Goal: Task Accomplishment & Management: Manage account settings

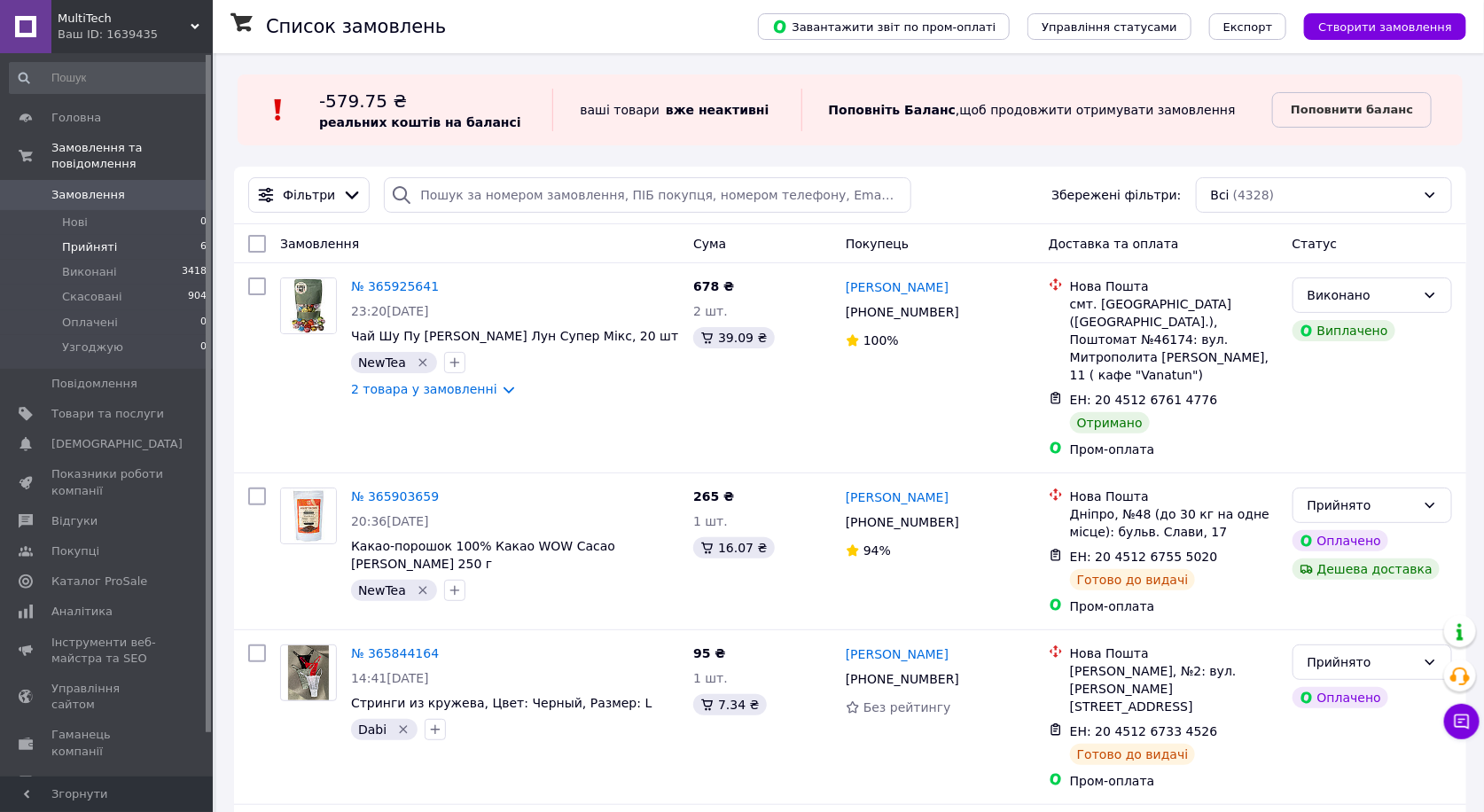
click at [94, 239] on span "Прийняті" at bounding box center [89, 247] width 55 height 16
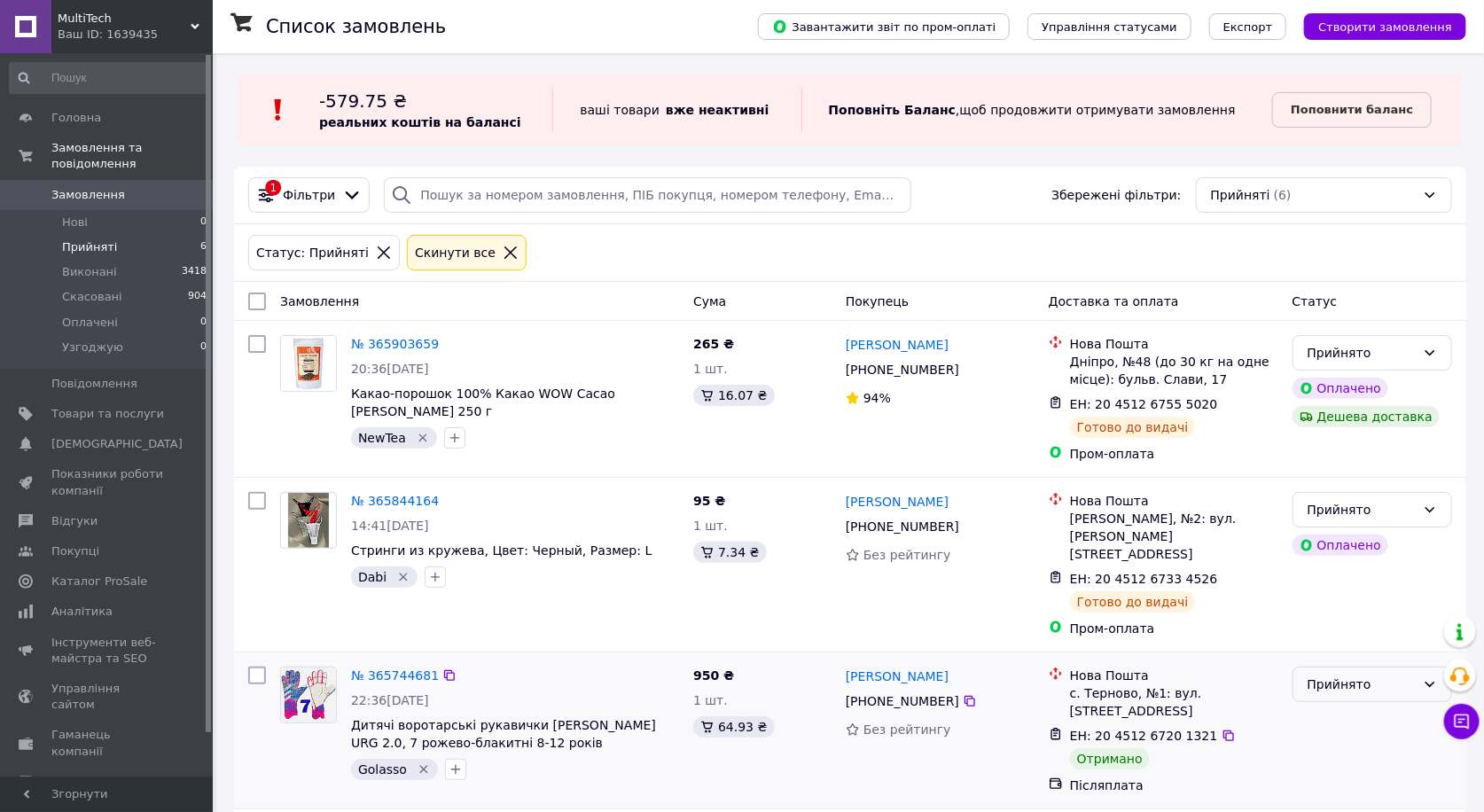
click at [1337, 674] on div "Прийнято" at bounding box center [1362, 684] width 108 height 19
click at [1326, 527] on li "Виконано" at bounding box center [1372, 532] width 158 height 32
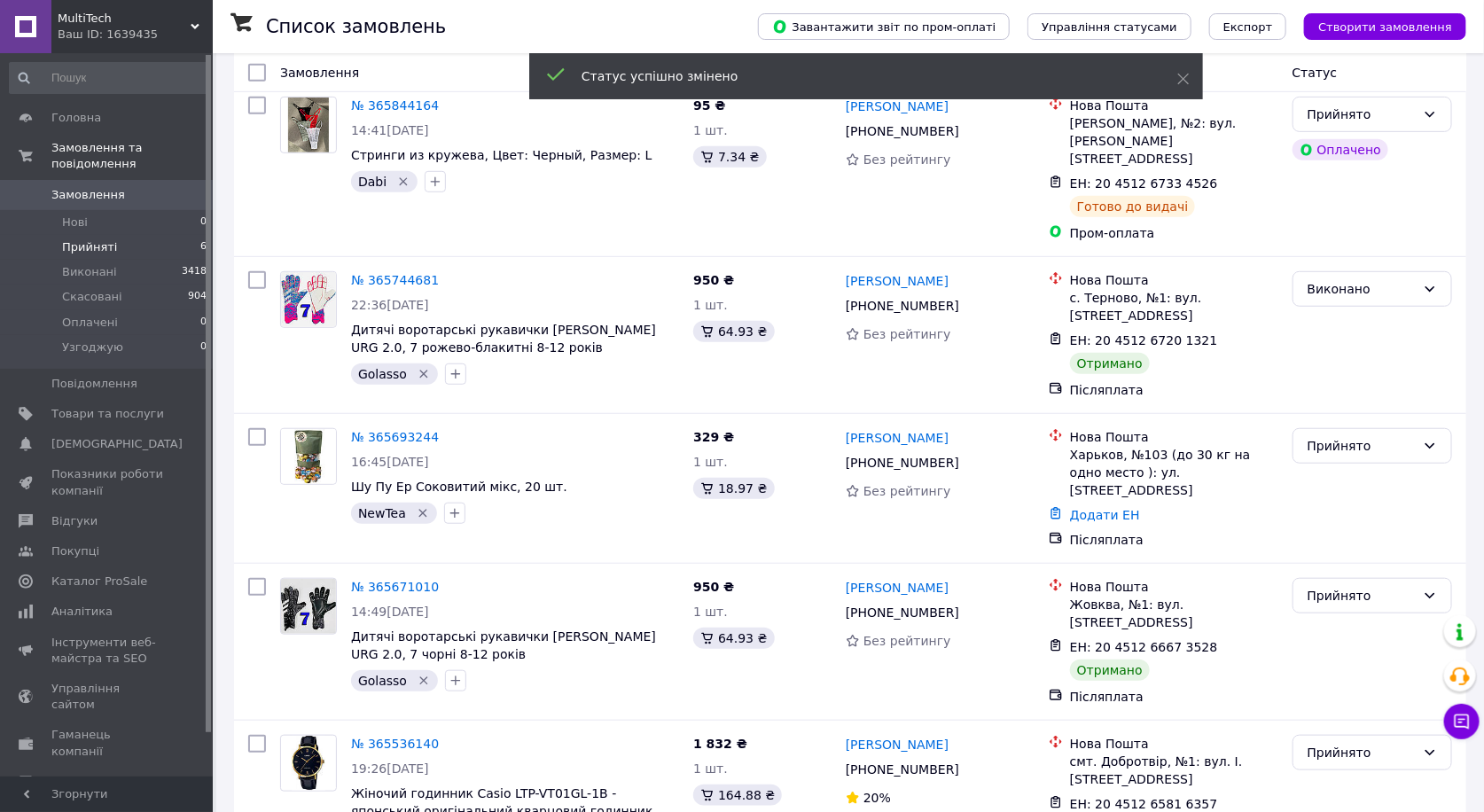
scroll to position [413, 0]
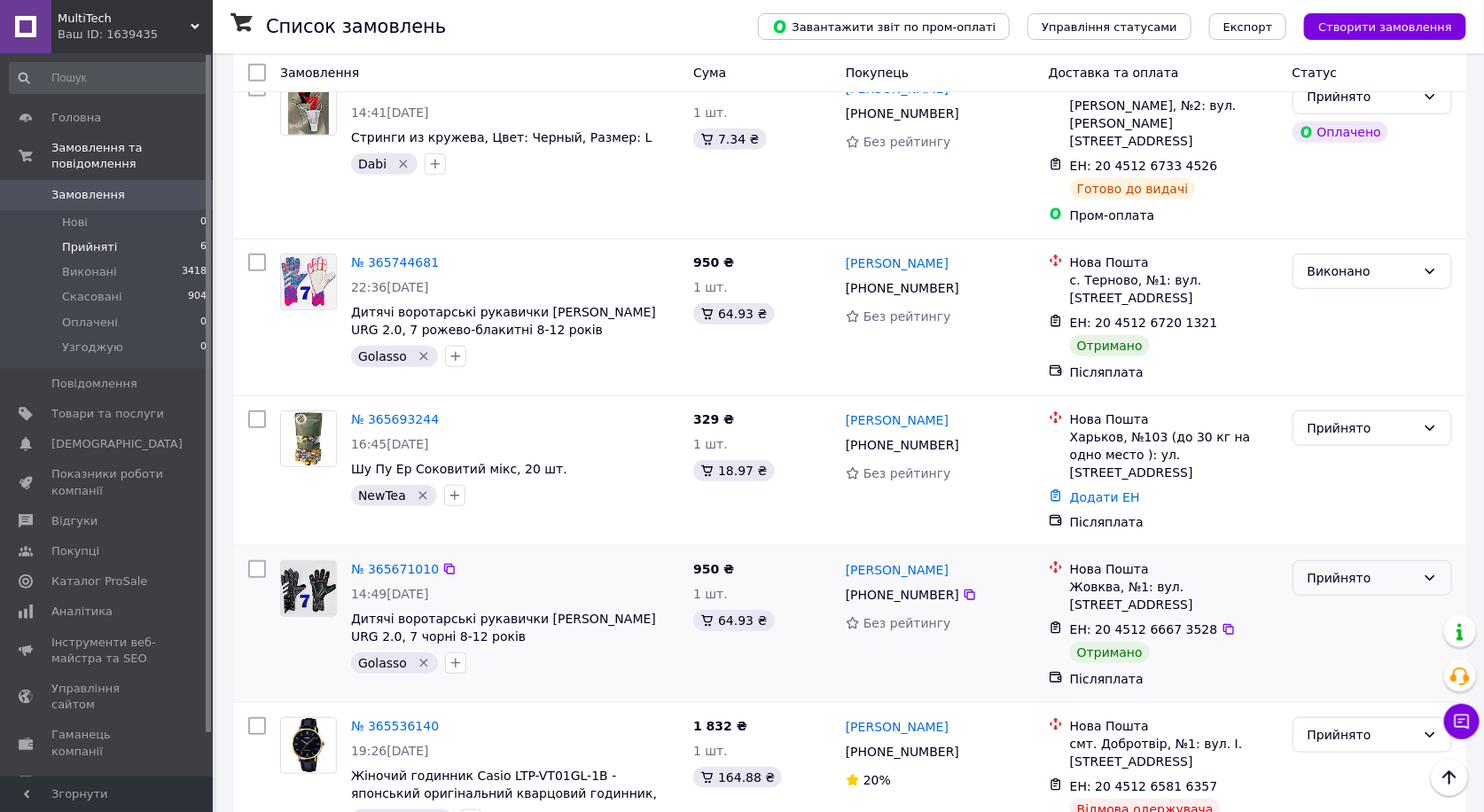
click at [1336, 568] on div "Прийнято" at bounding box center [1362, 578] width 108 height 19
click at [1335, 561] on li "Виконано" at bounding box center [1372, 564] width 158 height 32
click at [1339, 725] on div "Прийнято" at bounding box center [1362, 735] width 108 height 19
click at [1323, 574] on li "Скасовано" at bounding box center [1372, 567] width 158 height 32
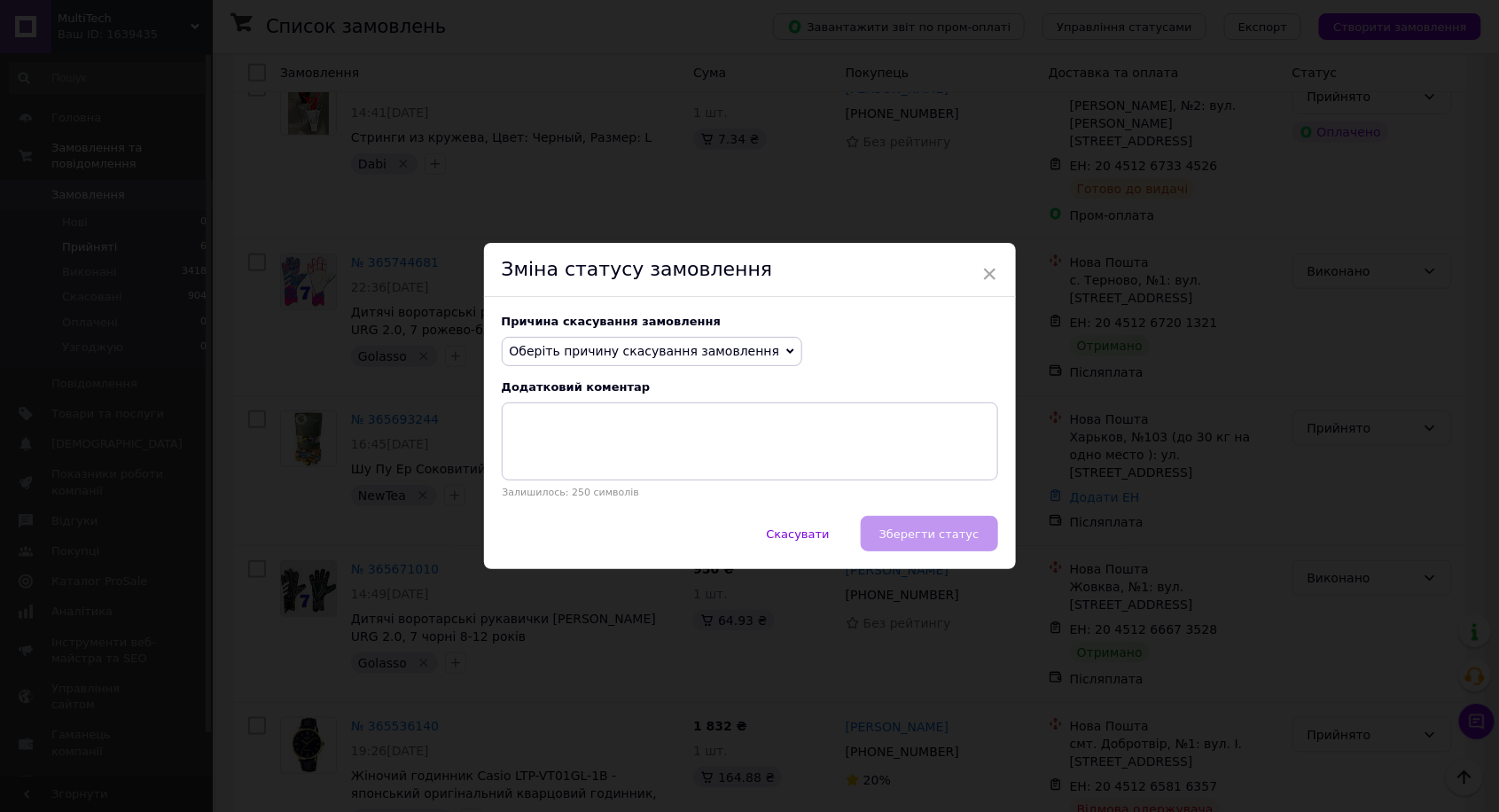
click at [597, 341] on span "Оберіть причину скасування замовлення" at bounding box center [652, 352] width 302 height 30
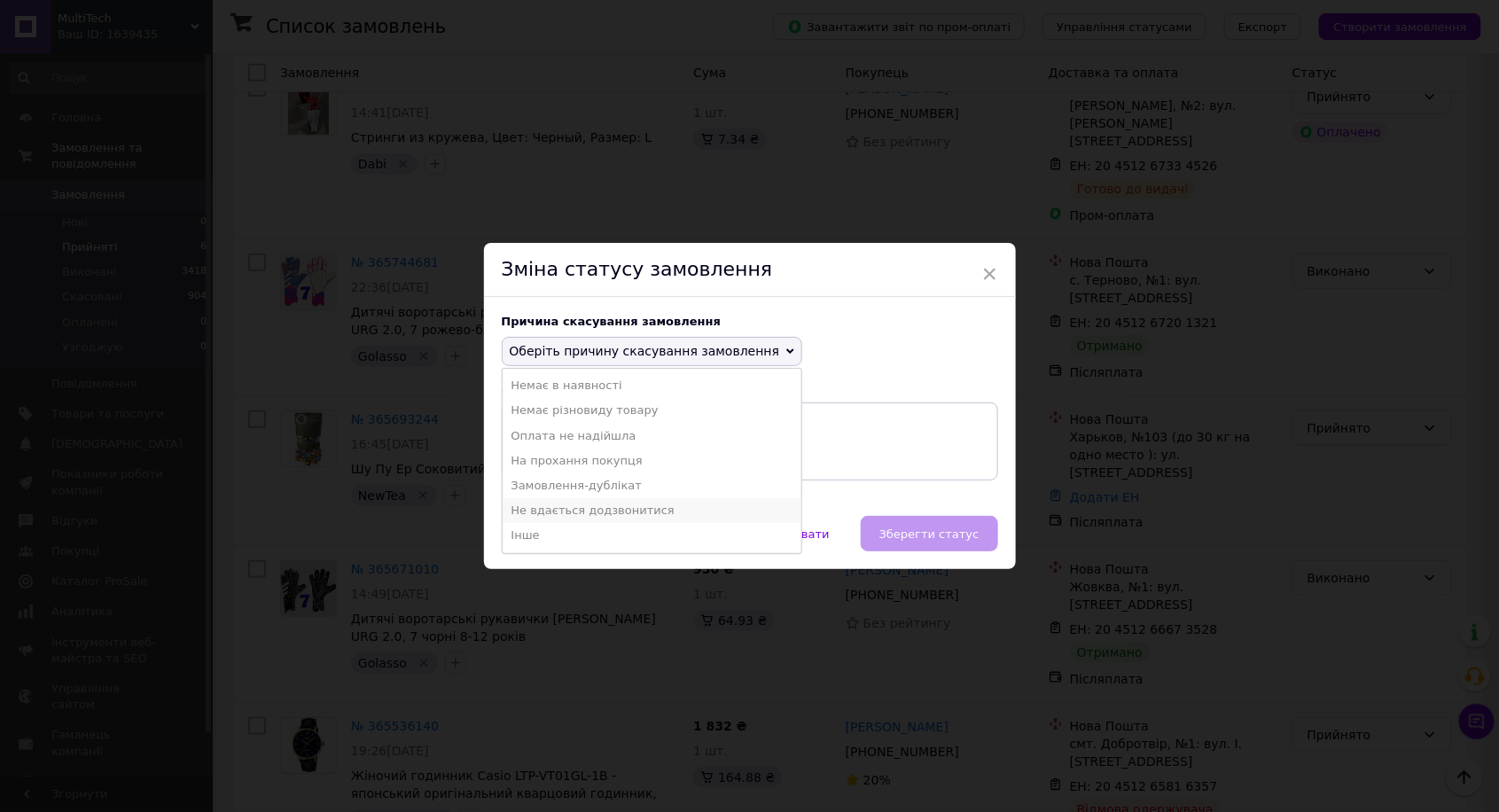
click at [594, 511] on li "Не вдається додзвонитися" at bounding box center [652, 511] width 300 height 25
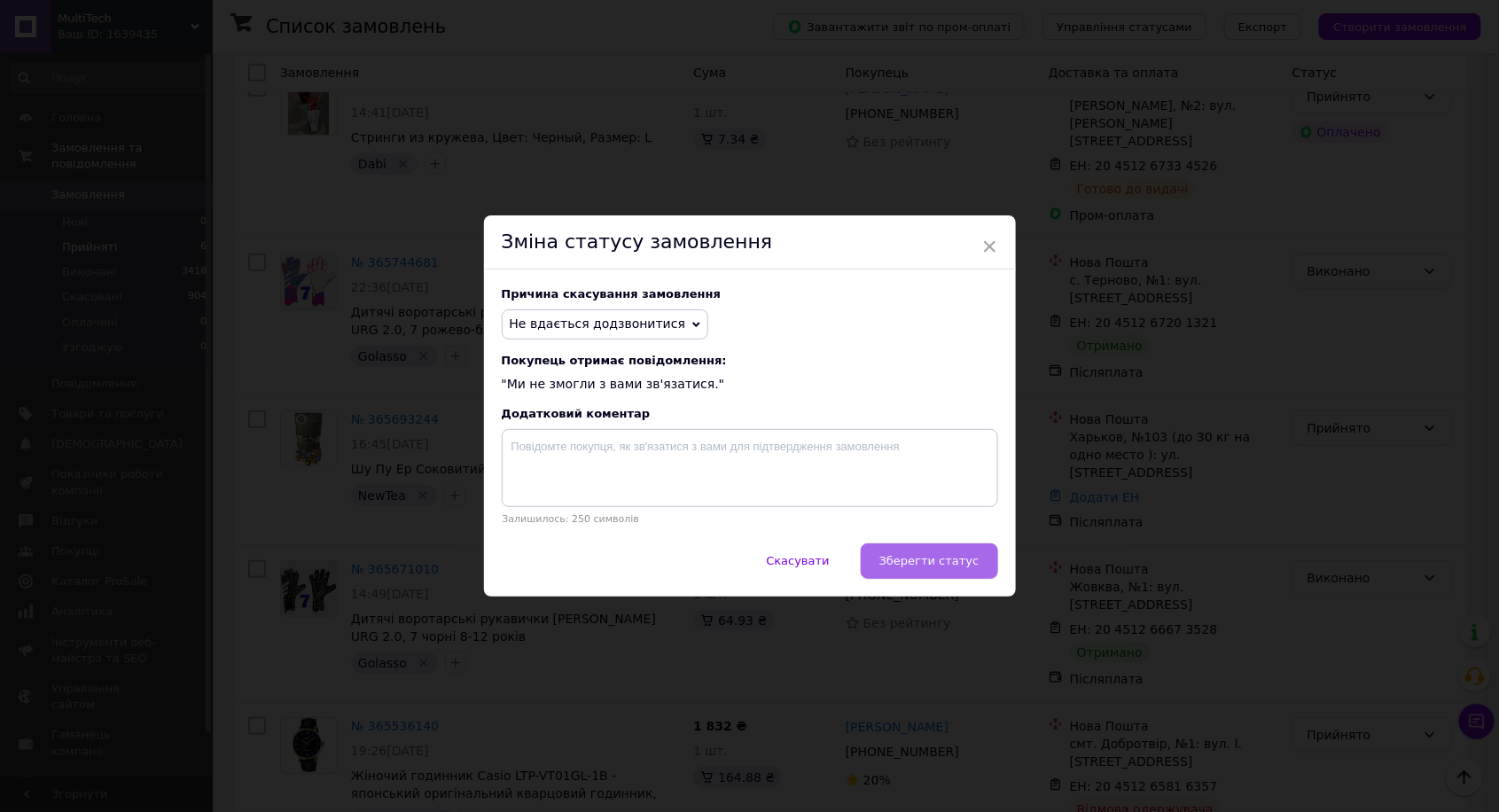
click at [910, 565] on span "Зберегти статус" at bounding box center [930, 561] width 100 height 13
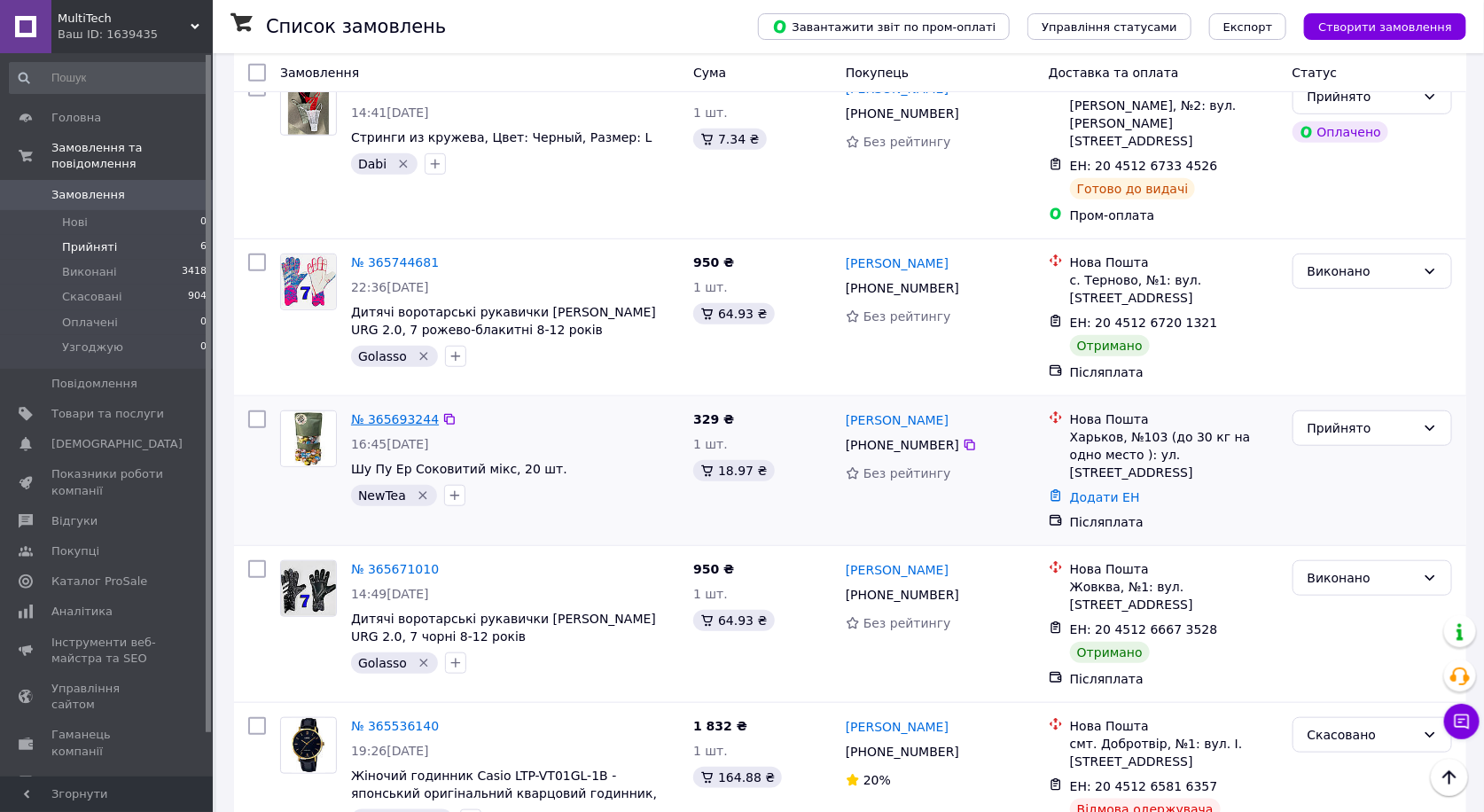
click at [390, 412] on link "№ 365693244" at bounding box center [394, 419] width 88 height 14
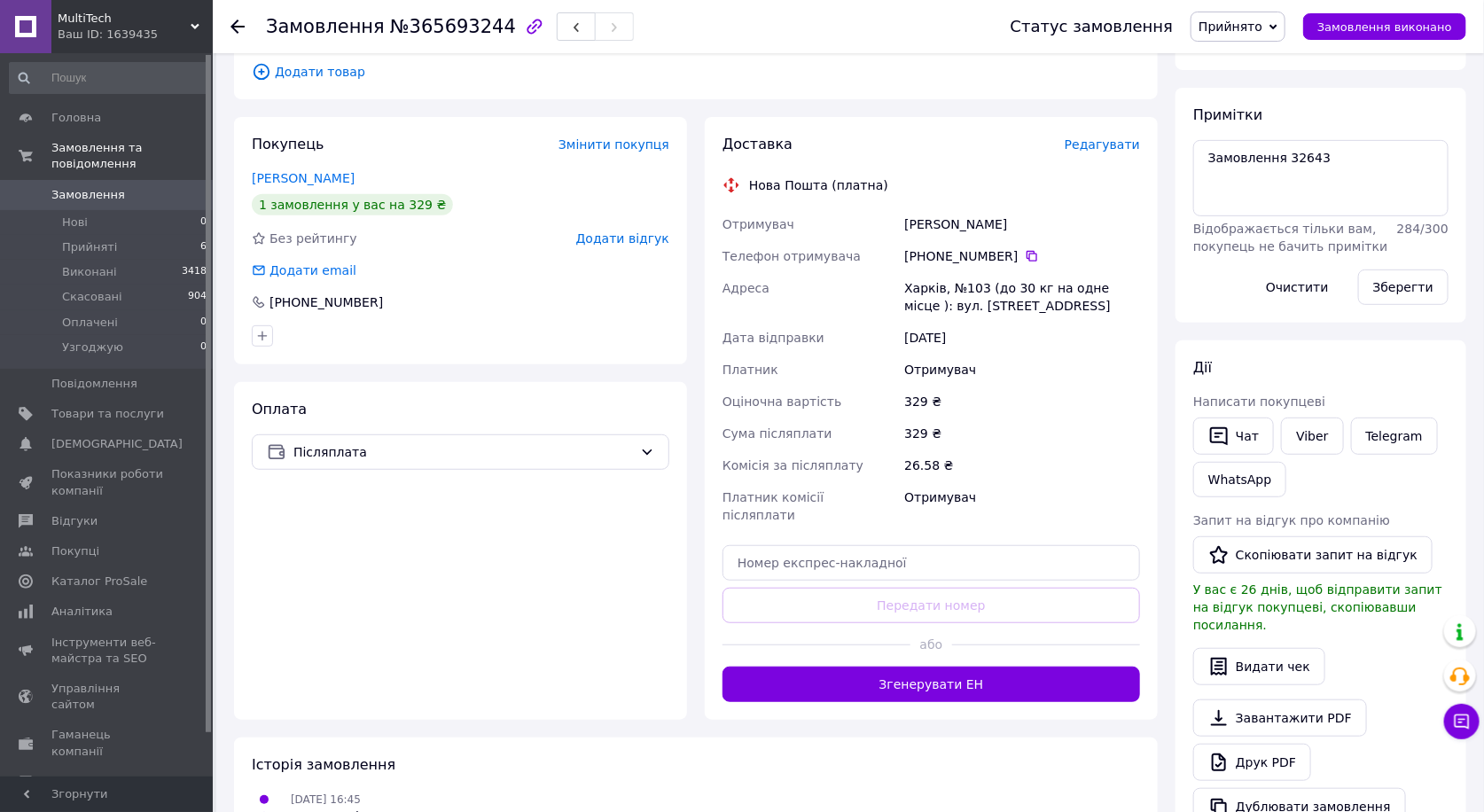
scroll to position [295, 0]
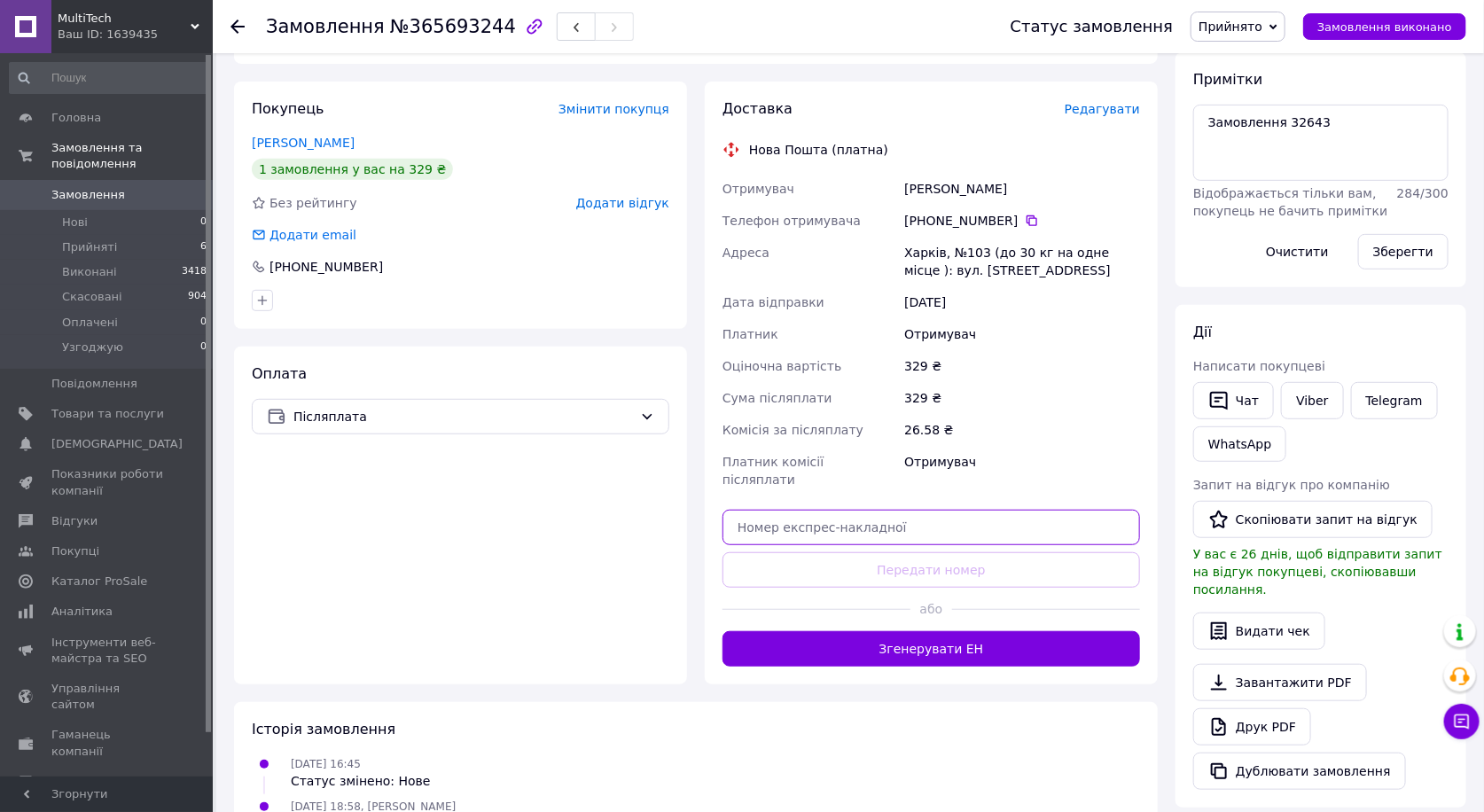
click at [969, 510] on input "text" at bounding box center [931, 527] width 417 height 36
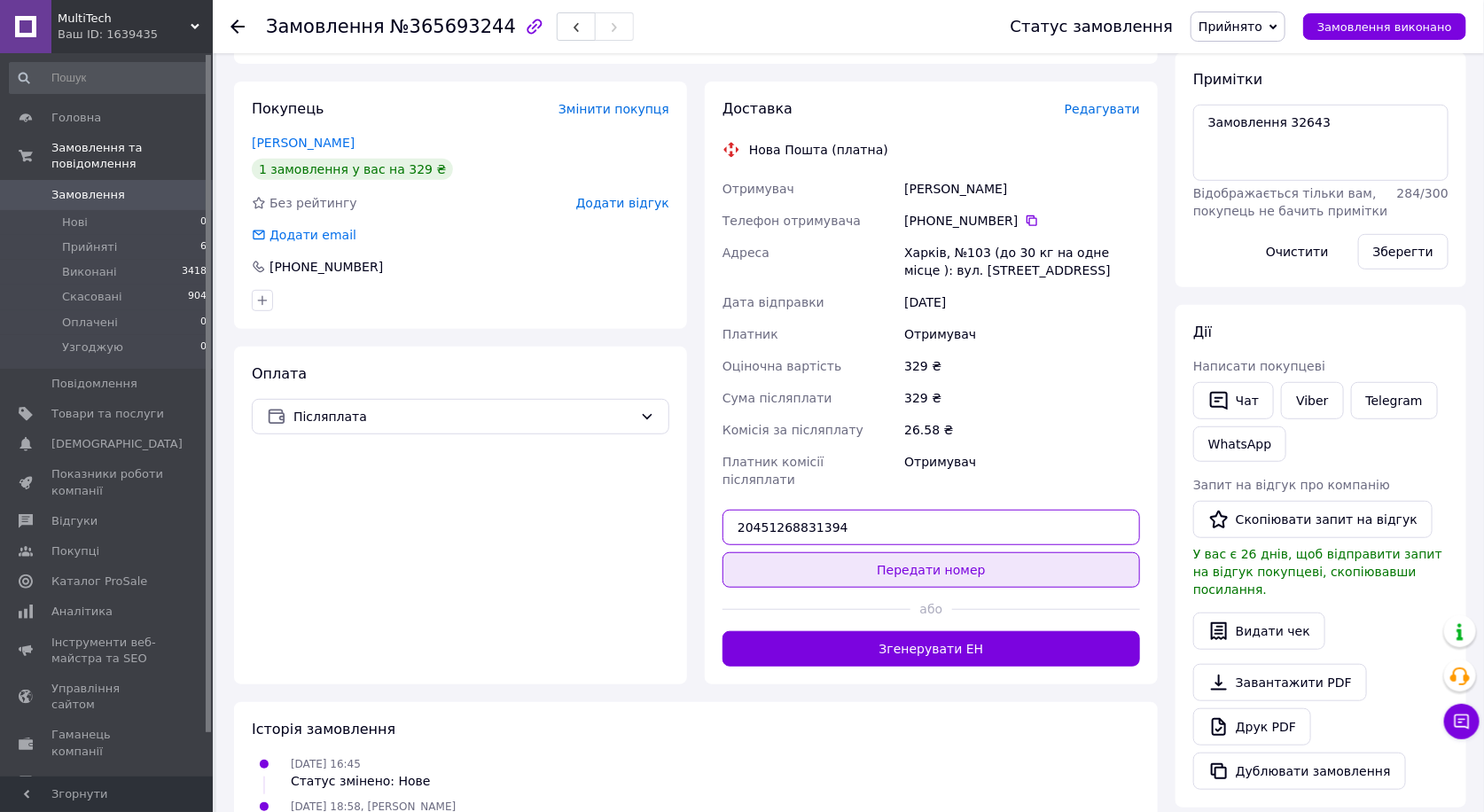
type input "20451268831394"
click at [881, 552] on button "Передати номер" at bounding box center [931, 569] width 417 height 36
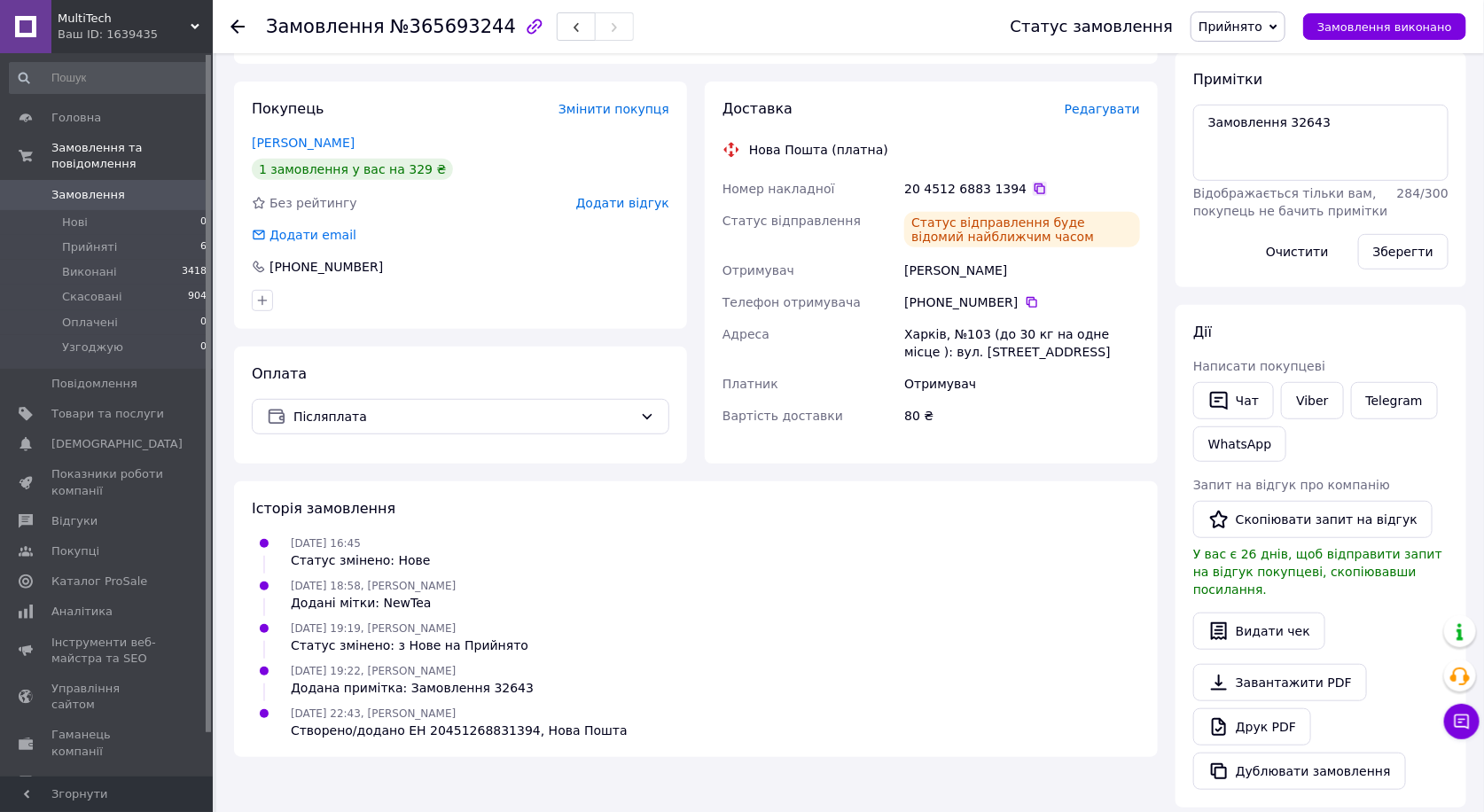
click at [1033, 184] on icon at bounding box center [1040, 189] width 14 height 14
click at [1035, 186] on icon at bounding box center [1040, 188] width 11 height 11
click at [1305, 402] on link "Viber" at bounding box center [1312, 401] width 62 height 38
click at [1304, 404] on link "Viber" at bounding box center [1312, 401] width 62 height 38
click at [1380, 393] on link "Telegram" at bounding box center [1394, 401] width 87 height 38
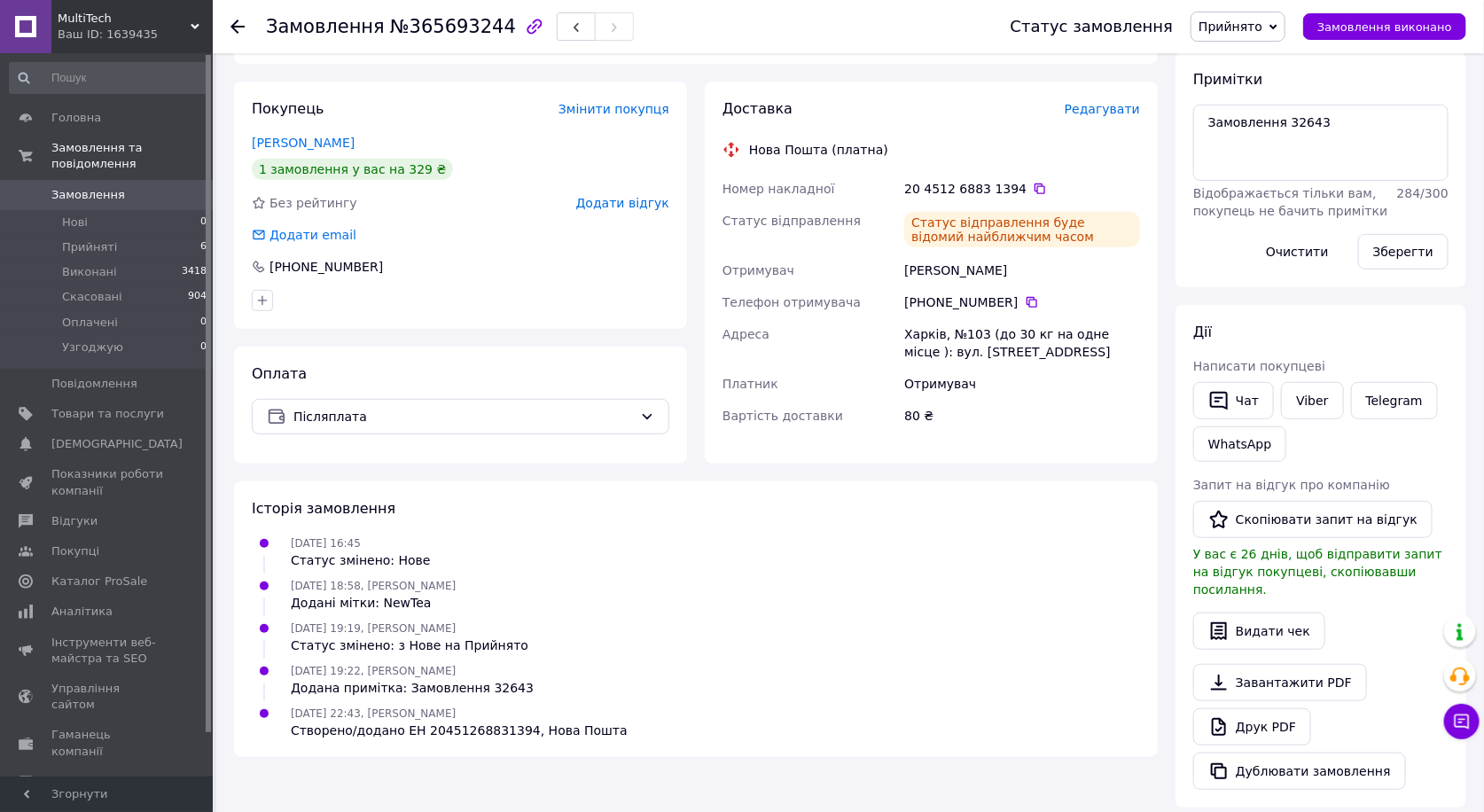
scroll to position [0, 0]
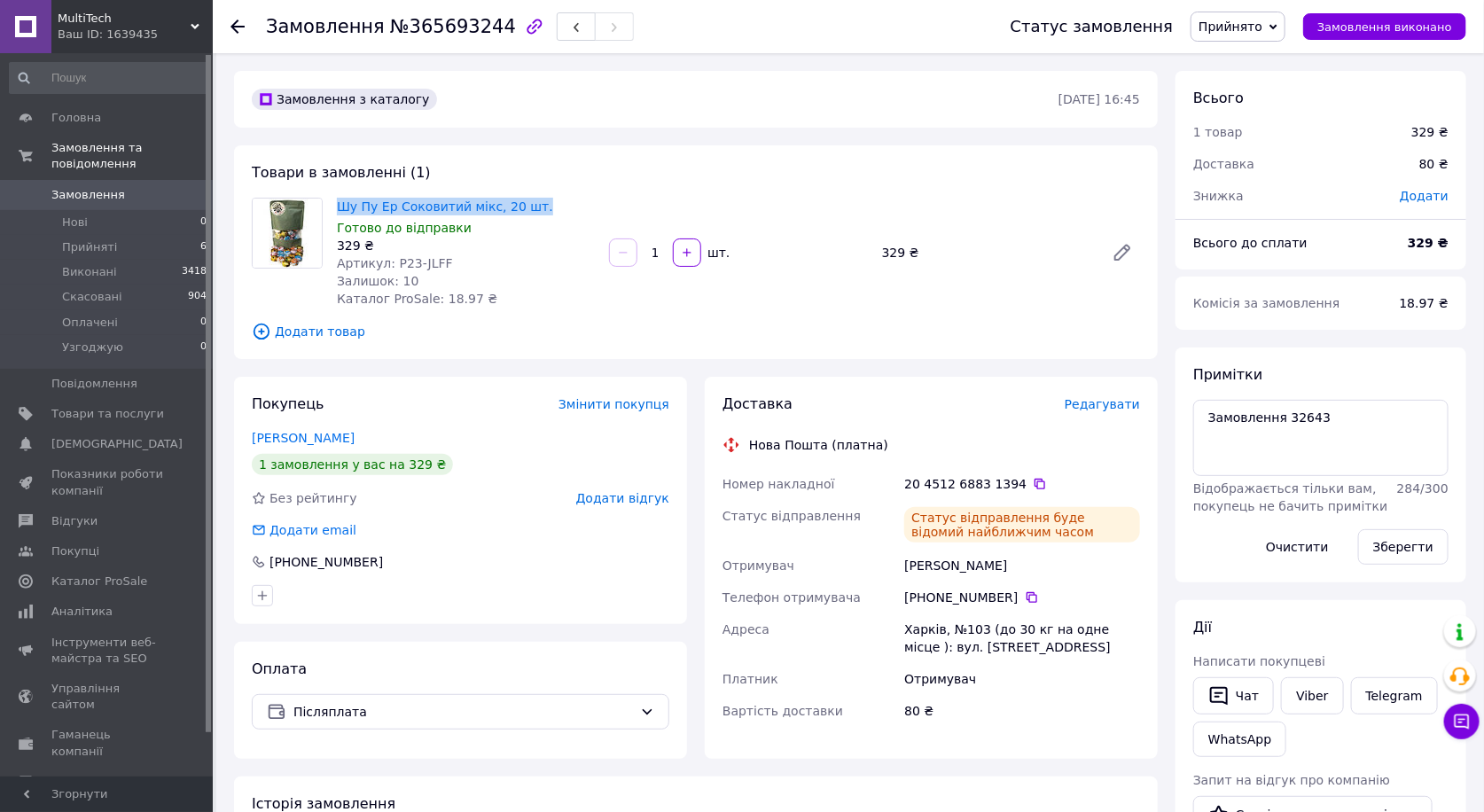
drag, startPoint x: 337, startPoint y: 196, endPoint x: 560, endPoint y: 197, distance: 223.0
click at [560, 197] on div "Шу Пу Ер Соковитий мікс, 20 шт. Готово до відправки 329 ₴ Артикул: P23-JLFF Зал…" at bounding box center [465, 251] width 272 height 117
copy link "Шу Пу Ер Соковитий мікс, 20 шт."
click at [1035, 483] on icon at bounding box center [1040, 484] width 11 height 11
